Goal: Task Accomplishment & Management: Complete application form

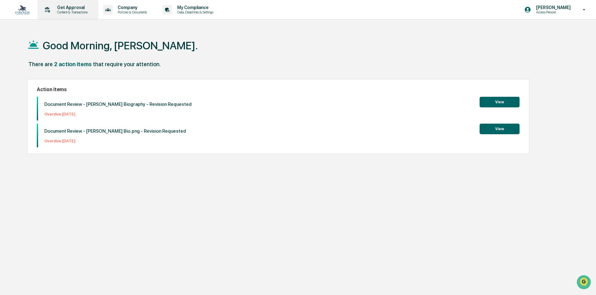
click at [79, 7] on p "Get Approval" at bounding box center [71, 7] width 39 height 5
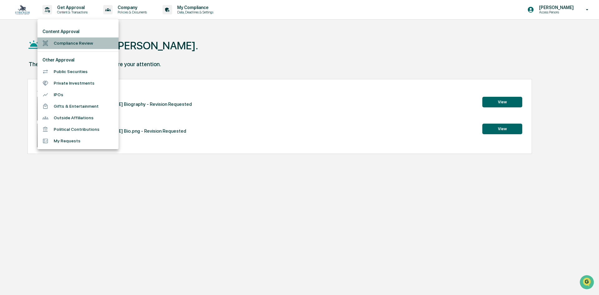
click at [80, 42] on li "Compliance Review" at bounding box center [77, 43] width 81 height 12
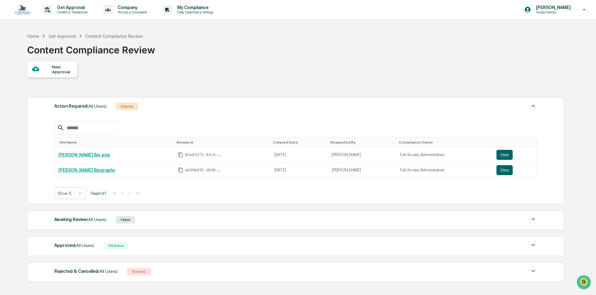
click at [47, 75] on div "New Approval" at bounding box center [52, 69] width 51 height 17
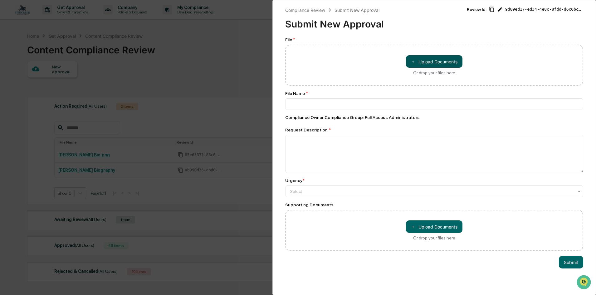
click at [449, 57] on button "＋ Upload Documents" at bounding box center [434, 61] width 56 height 12
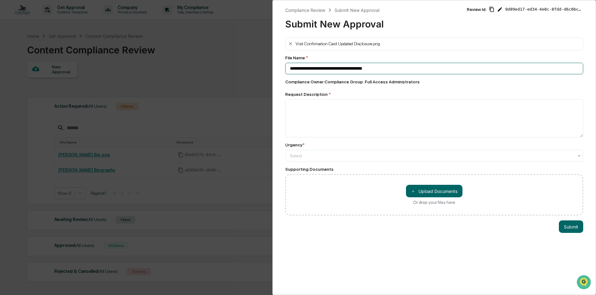
click at [348, 71] on input "**********" at bounding box center [434, 69] width 298 height 12
click at [398, 64] on input "**********" at bounding box center [434, 69] width 298 height 12
click at [392, 70] on input "**********" at bounding box center [434, 69] width 298 height 12
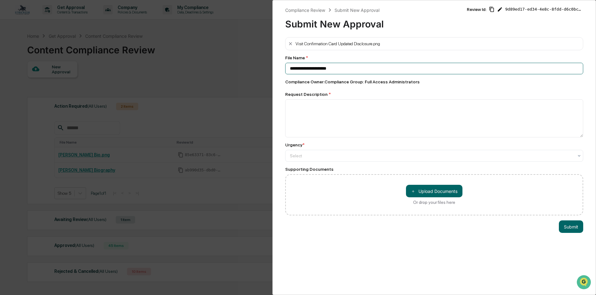
type input "**********"
type textarea "**********"
click at [361, 152] on div "Select" at bounding box center [432, 155] width 290 height 9
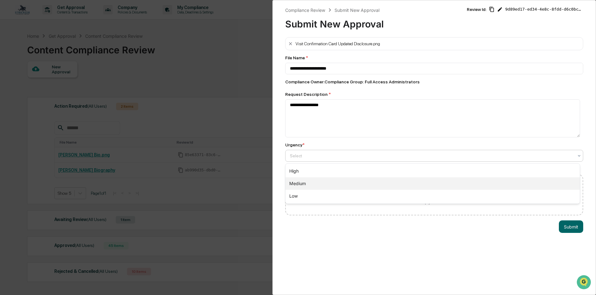
click at [351, 184] on div "Medium" at bounding box center [433, 183] width 294 height 12
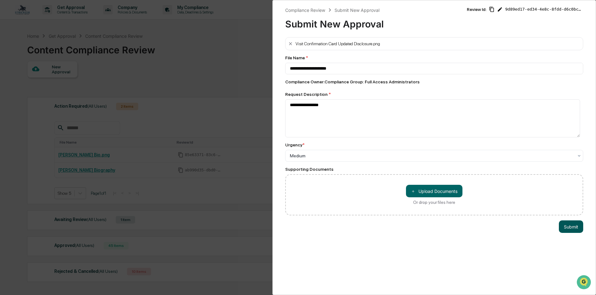
click at [571, 228] on button "Submit" at bounding box center [571, 226] width 24 height 12
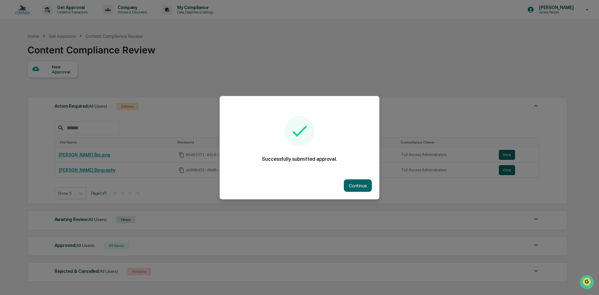
drag, startPoint x: 372, startPoint y: 188, endPoint x: 286, endPoint y: 176, distance: 86.6
click at [371, 187] on div "Continue" at bounding box center [300, 185] width 160 height 27
click at [347, 187] on button "Continue" at bounding box center [358, 185] width 28 height 12
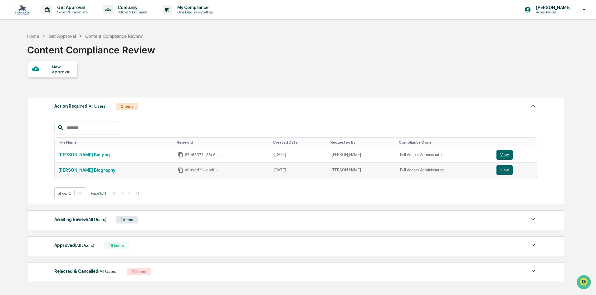
click at [76, 170] on link "[PERSON_NAME] Biography" at bounding box center [86, 170] width 57 height 5
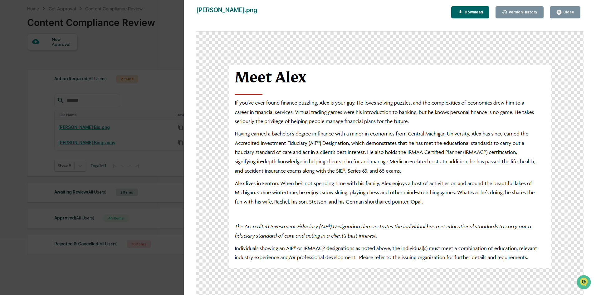
scroll to position [43, 0]
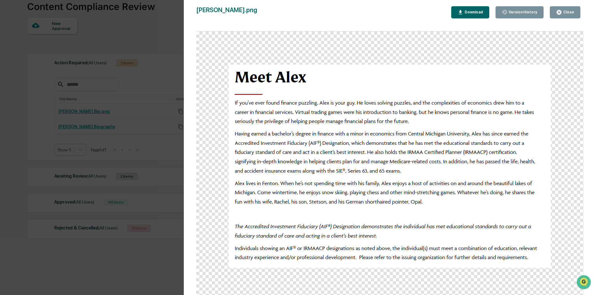
click at [564, 12] on div "Close" at bounding box center [568, 12] width 12 height 4
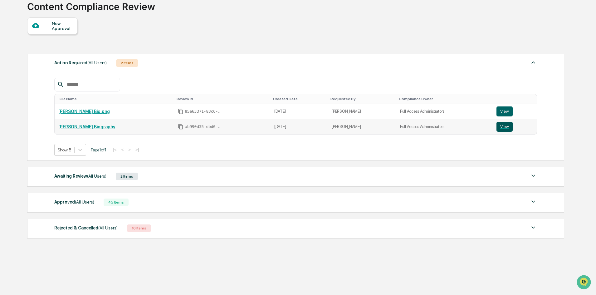
click at [497, 126] on button "View" at bounding box center [505, 127] width 16 height 10
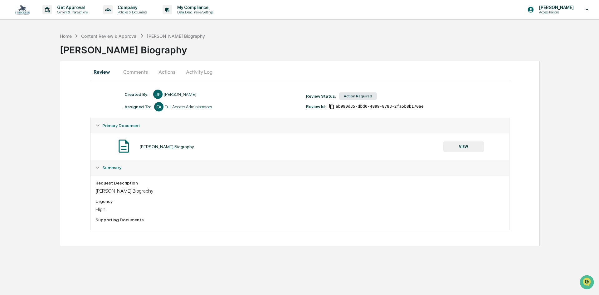
click at [138, 69] on button "Comments" at bounding box center [135, 71] width 35 height 15
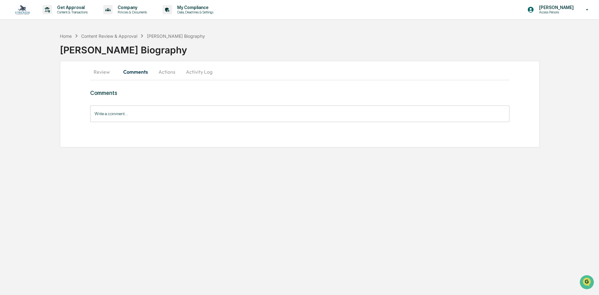
click at [108, 72] on button "Review" at bounding box center [104, 71] width 28 height 15
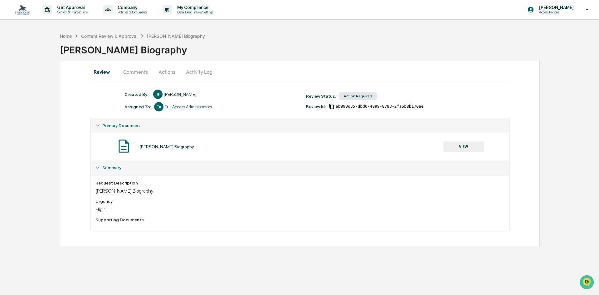
click at [165, 74] on button "Actions" at bounding box center [167, 71] width 28 height 15
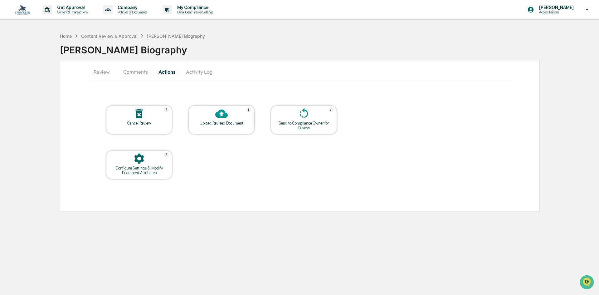
click at [103, 72] on button "Review" at bounding box center [104, 71] width 28 height 15
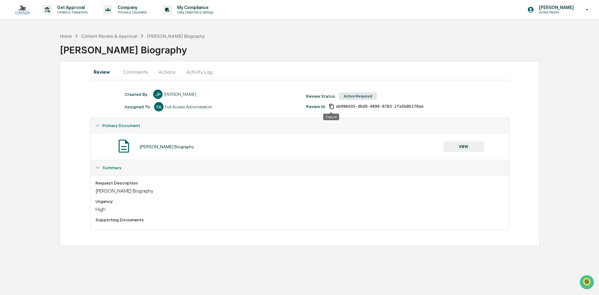
click at [330, 108] on icon "Copy Id" at bounding box center [332, 107] width 6 height 6
click at [344, 100] on div "Action Required" at bounding box center [358, 95] width 38 height 7
click at [346, 97] on div "Action Required" at bounding box center [358, 95] width 38 height 7
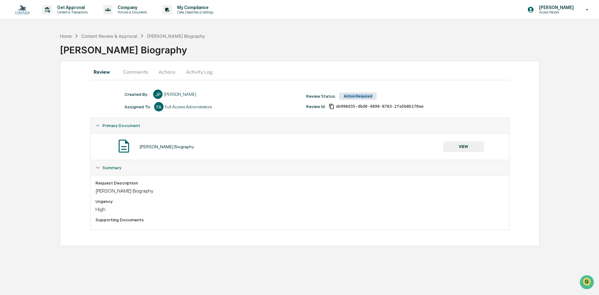
click at [349, 100] on div "Review Status: Action Required" at bounding box center [394, 96] width 182 height 9
click at [452, 146] on button "VIEW" at bounding box center [463, 146] width 41 height 11
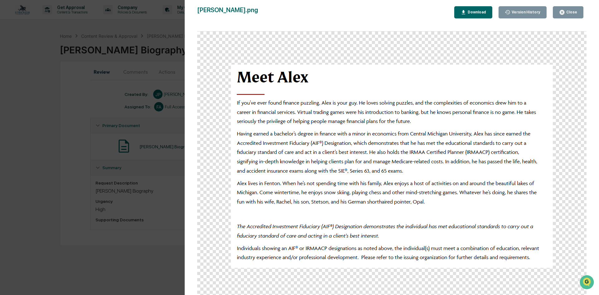
drag, startPoint x: 566, startPoint y: 10, endPoint x: 499, endPoint y: 27, distance: 69.8
click at [567, 10] on div "Close" at bounding box center [571, 12] width 12 height 4
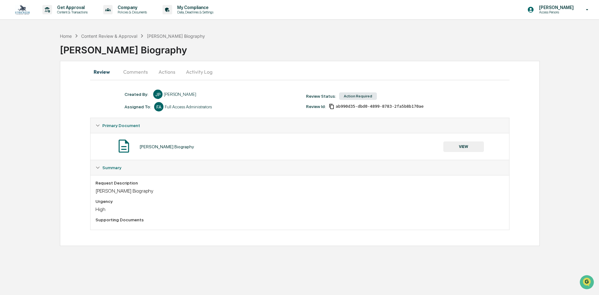
click at [131, 71] on button "Comments" at bounding box center [135, 71] width 35 height 15
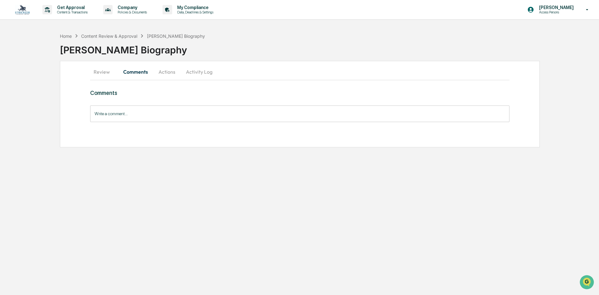
click at [132, 84] on div "Review Comments Actions Activity Log Comments Write a comment... Write a commen…" at bounding box center [300, 104] width 480 height 86
drag, startPoint x: 132, startPoint y: 84, endPoint x: 128, endPoint y: 86, distance: 5.0
drag, startPoint x: 128, startPoint y: 86, endPoint x: 123, endPoint y: 84, distance: 4.8
drag, startPoint x: 123, startPoint y: 84, endPoint x: 111, endPoint y: 87, distance: 12.3
click at [123, 84] on div "Review Comments Actions Activity Log Comments Write a comment... Write a commen…" at bounding box center [300, 104] width 480 height 86
